Goal: Task Accomplishment & Management: Manage account settings

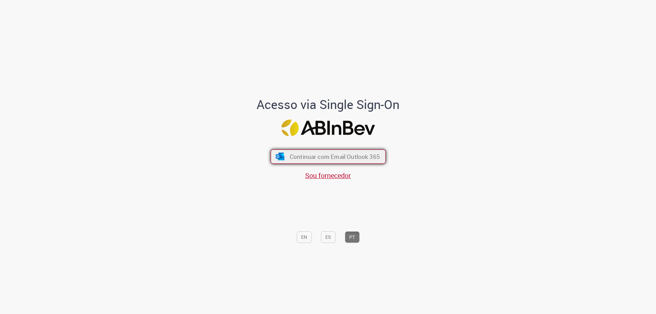
click at [368, 153] on span "Continuar com Email Outlook 365" at bounding box center [335, 157] width 90 height 8
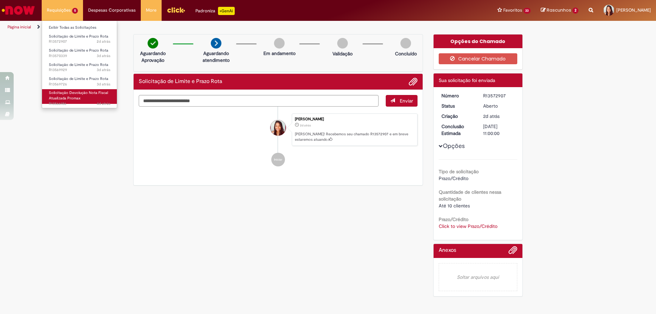
click at [78, 94] on span "Solicitação Devolução Nota Fiscal Atualizada Promax" at bounding box center [78, 95] width 59 height 11
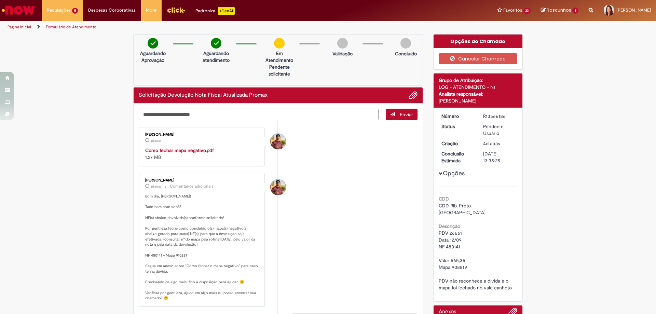
click at [179, 254] on p "Bom dia, [PERSON_NAME]! Tudo bem com você? NF(s) abaixo devolvida(s) conforme s…" at bounding box center [202, 247] width 114 height 107
copy p "910287"
click at [62, 184] on div "Verificar Código de Barras Aguardando Aprovação Aguardando atendimento Em Atend…" at bounding box center [328, 261] width 656 height 454
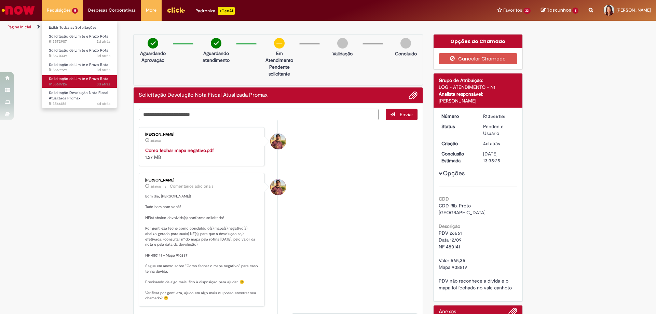
click at [78, 79] on span "Solicitação de Limite e Prazo Rota" at bounding box center [78, 78] width 59 height 5
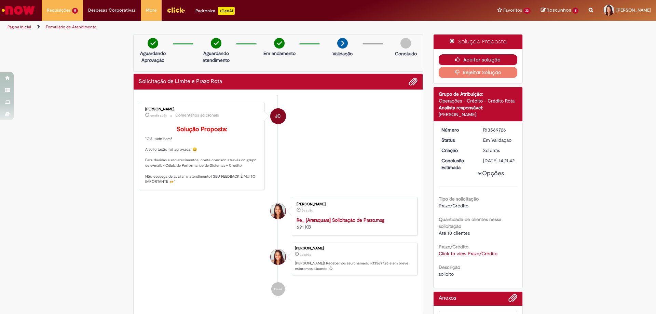
click at [469, 61] on button "Aceitar solução" at bounding box center [478, 59] width 79 height 11
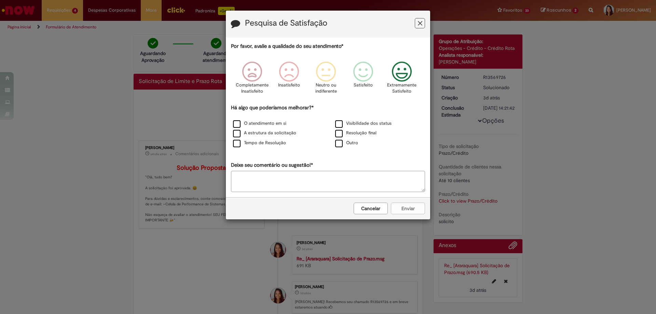
click at [395, 77] on icon "Feedback" at bounding box center [402, 72] width 26 height 21
click at [237, 144] on label "Tempo de Resolução" at bounding box center [259, 143] width 53 height 6
click at [401, 205] on button "Enviar" at bounding box center [408, 209] width 34 height 12
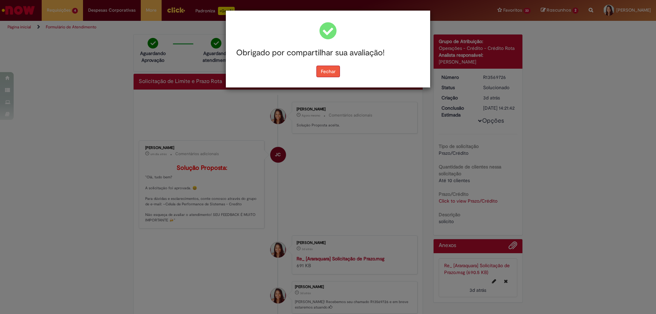
click at [329, 75] on button "Fechar" at bounding box center [329, 72] width 24 height 12
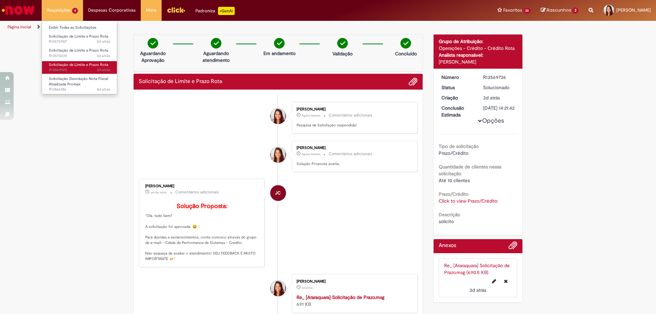
click at [87, 66] on span "Solicitação de Limite e Prazo Rota" at bounding box center [78, 64] width 59 height 5
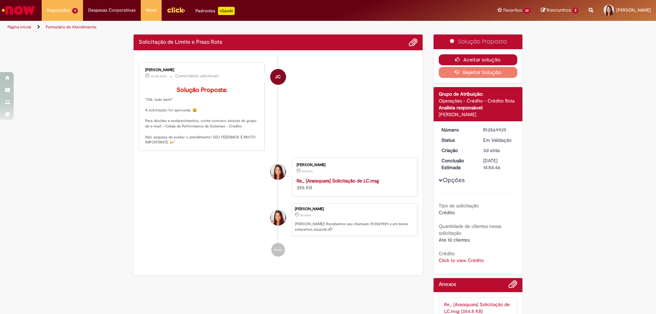
click at [444, 59] on button "Aceitar solução" at bounding box center [478, 59] width 79 height 11
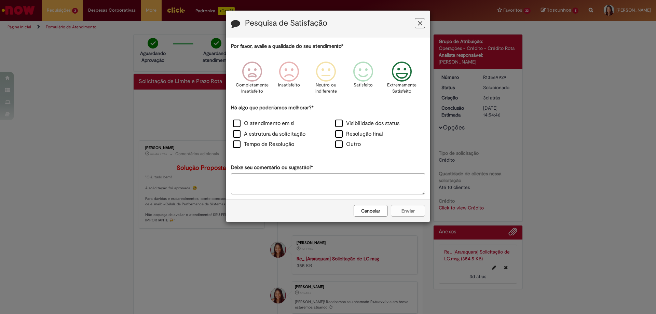
click at [396, 68] on icon "Feedback" at bounding box center [402, 72] width 26 height 21
click at [240, 145] on label "Tempo de Resolução" at bounding box center [263, 144] width 61 height 8
click at [395, 212] on button "Enviar" at bounding box center [408, 211] width 34 height 12
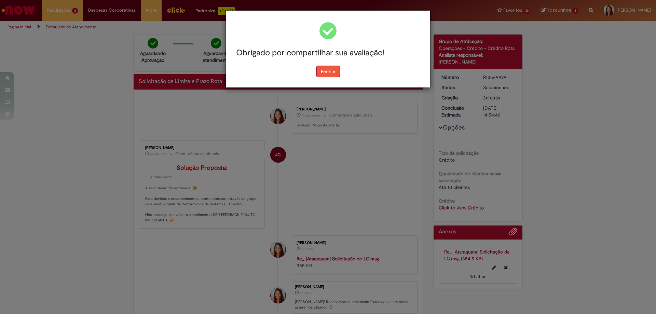
click at [321, 75] on button "Fechar" at bounding box center [329, 72] width 24 height 12
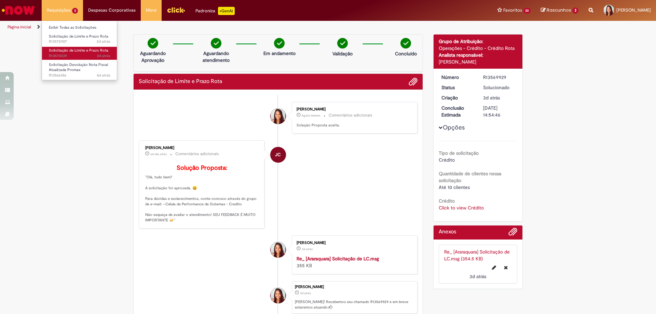
click at [74, 55] on span "3d atrás 3 dias atrás R13570339" at bounding box center [80, 55] width 62 height 5
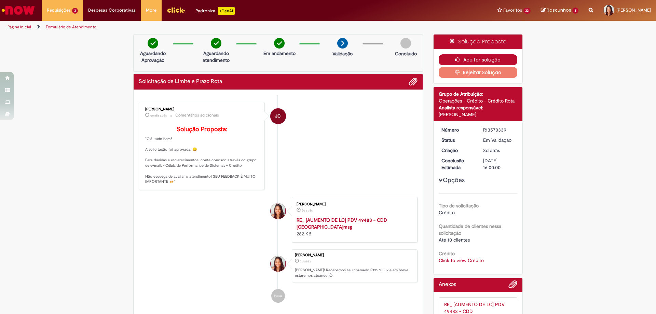
click at [465, 57] on button "Aceitar solução" at bounding box center [478, 59] width 79 height 11
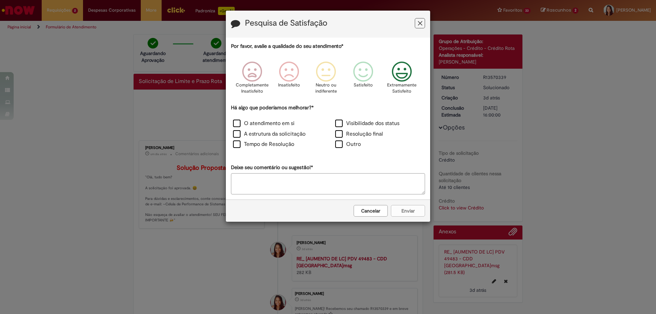
click at [402, 74] on icon "Feedback" at bounding box center [402, 72] width 26 height 21
click at [283, 145] on label "Tempo de Resolução" at bounding box center [263, 144] width 61 height 8
click at [401, 212] on button "Enviar" at bounding box center [408, 211] width 34 height 12
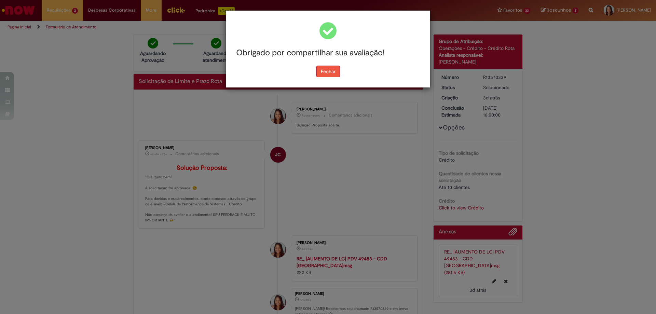
click at [324, 75] on button "Fechar" at bounding box center [329, 72] width 24 height 12
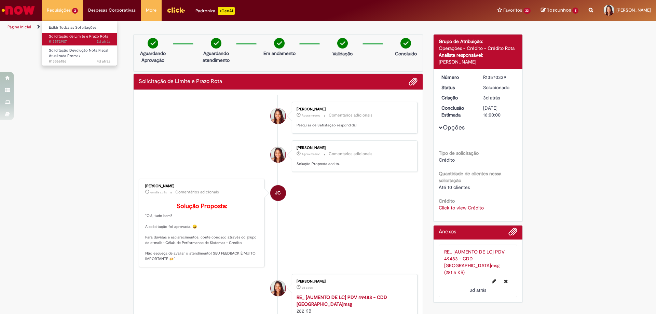
click at [60, 40] on span "2d atrás 2 dias atrás R13572907" at bounding box center [80, 41] width 62 height 5
